Goal: Check status: Check status

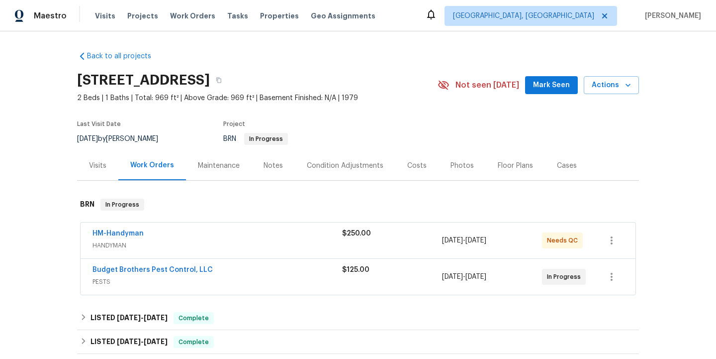
click at [352, 288] on div "$125.00" at bounding box center [392, 277] width 100 height 24
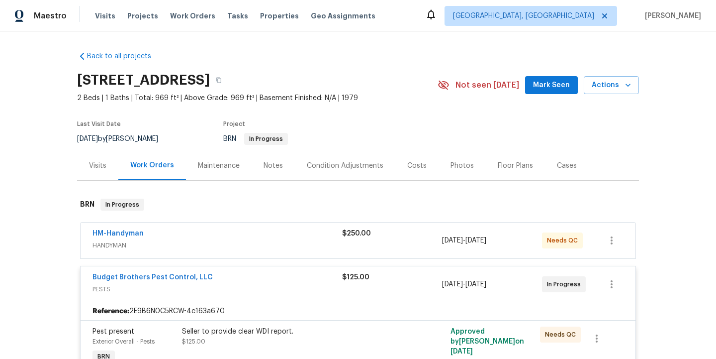
click at [224, 250] on span "HANDYMAN" at bounding box center [218, 245] width 250 height 10
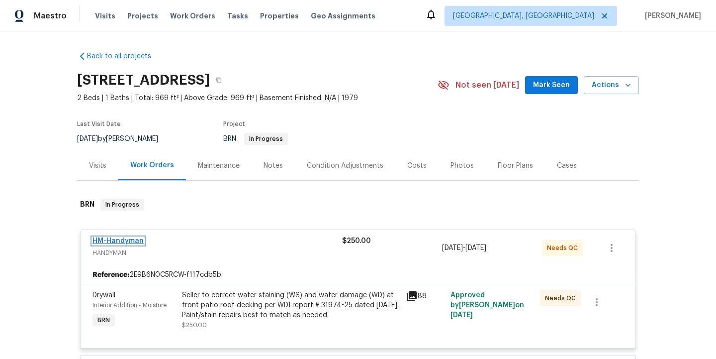
click at [139, 244] on link "HM-Handyman" at bounding box center [118, 240] width 51 height 7
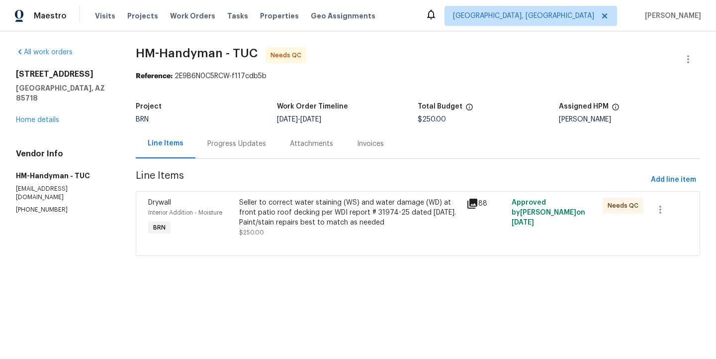
click at [359, 148] on div "Invoices" at bounding box center [370, 144] width 27 height 10
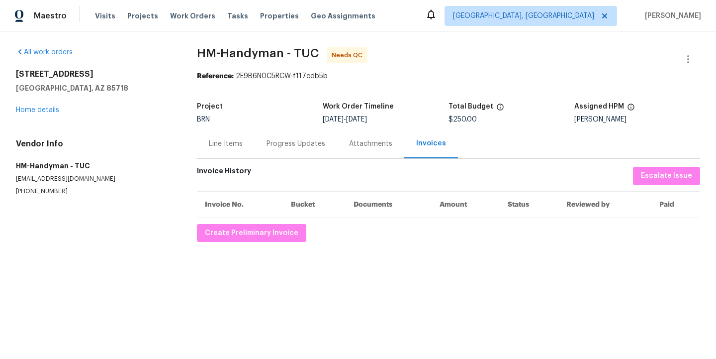
click at [360, 144] on div "Attachments" at bounding box center [370, 144] width 43 height 10
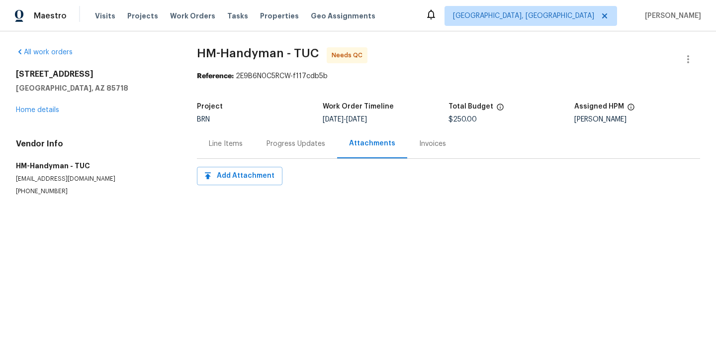
click at [298, 146] on div "Progress Updates" at bounding box center [296, 144] width 59 height 10
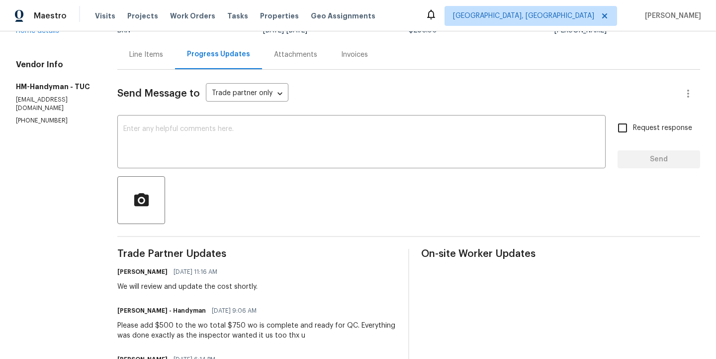
scroll to position [86, 0]
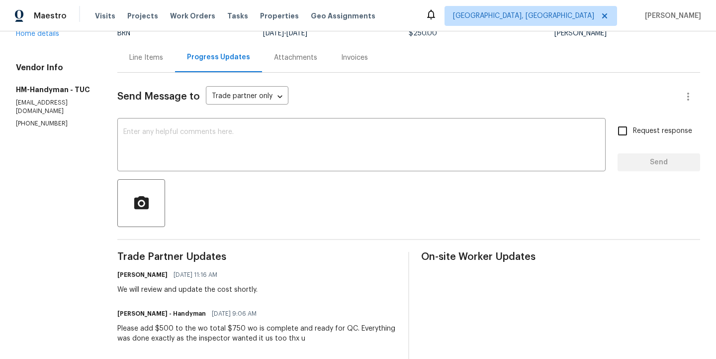
click at [163, 58] on div "Line Items" at bounding box center [146, 58] width 34 height 10
